Goal: Task Accomplishment & Management: Manage account settings

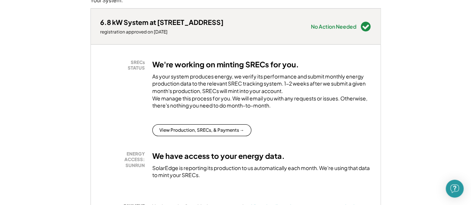
scroll to position [119, 0]
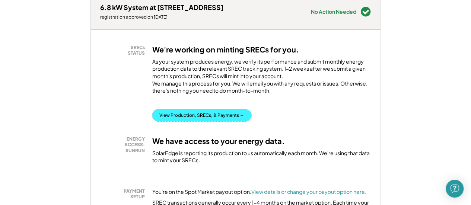
click at [219, 121] on button "View Production, SRECs, & Payments →" at bounding box center [201, 115] width 99 height 12
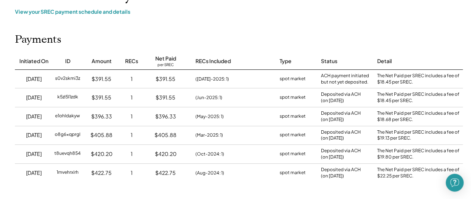
scroll to position [3, 0]
